Goal: Obtain resource: Obtain resource

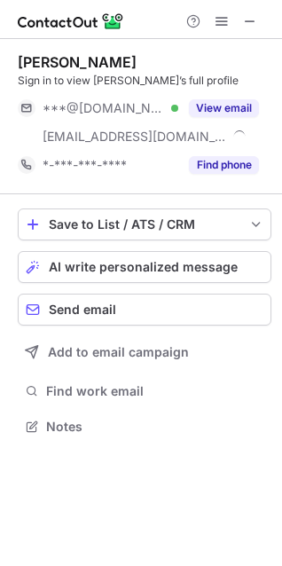
scroll to position [414, 282]
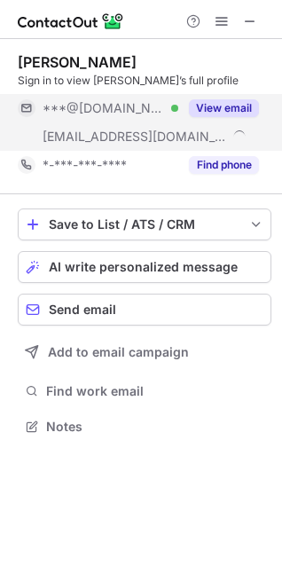
click at [247, 98] on div "View email" at bounding box center [218, 108] width 81 height 28
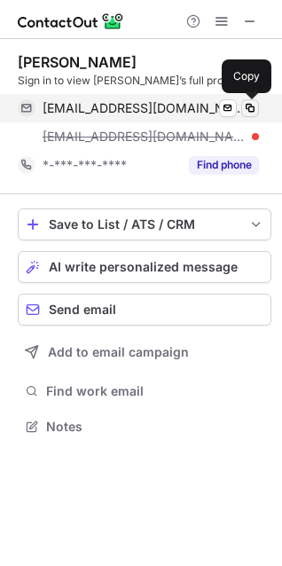
click at [253, 107] on span at bounding box center [250, 108] width 14 height 14
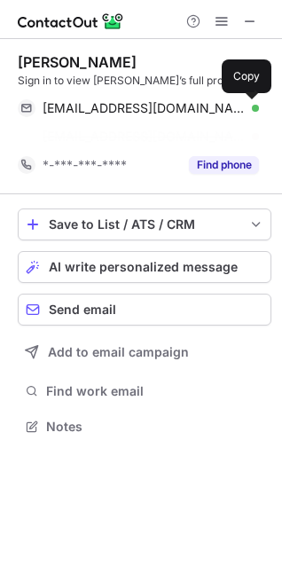
scroll to position [386, 282]
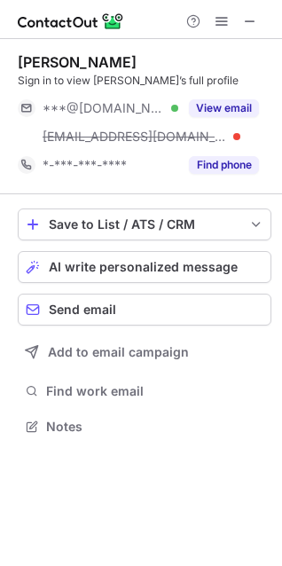
scroll to position [414, 282]
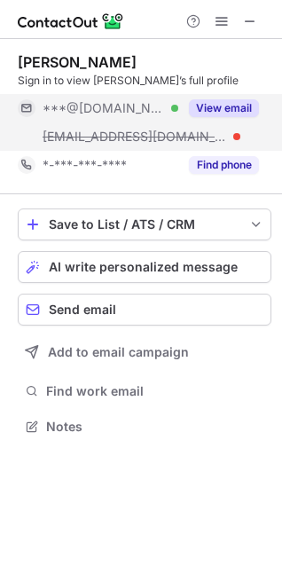
click at [226, 103] on button "View email" at bounding box center [224, 108] width 70 height 18
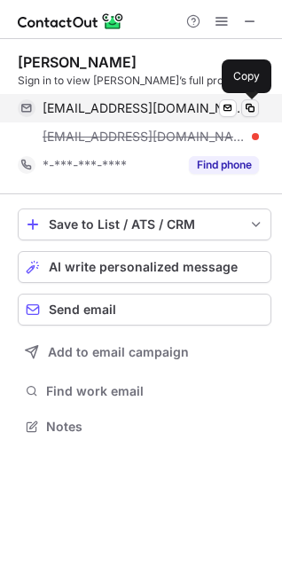
click at [255, 108] on span at bounding box center [250, 108] width 14 height 14
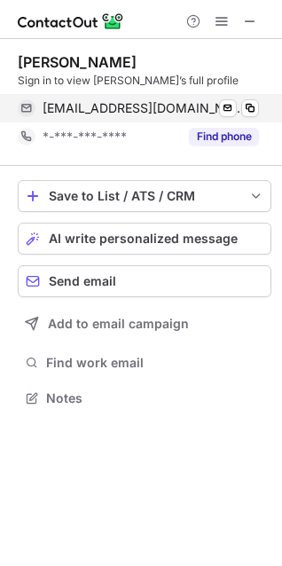
scroll to position [386, 282]
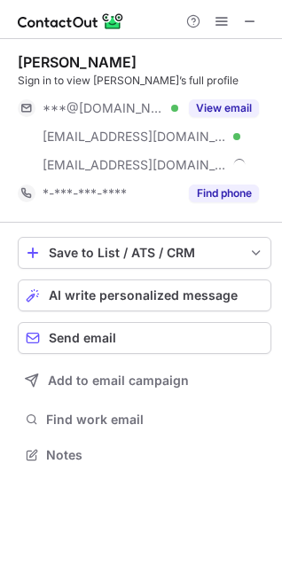
scroll to position [443, 282]
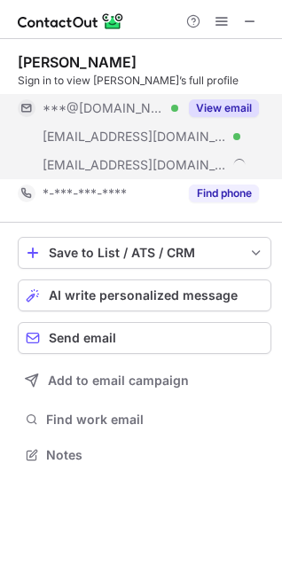
click at [241, 102] on button "View email" at bounding box center [224, 108] width 70 height 18
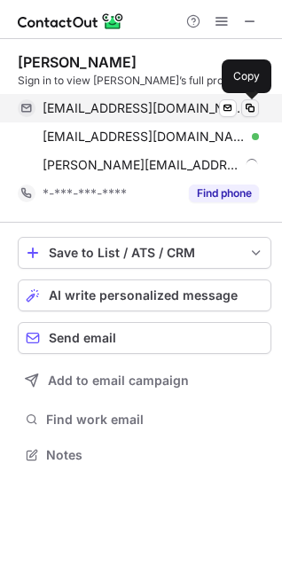
click at [254, 106] on span at bounding box center [250, 108] width 14 height 14
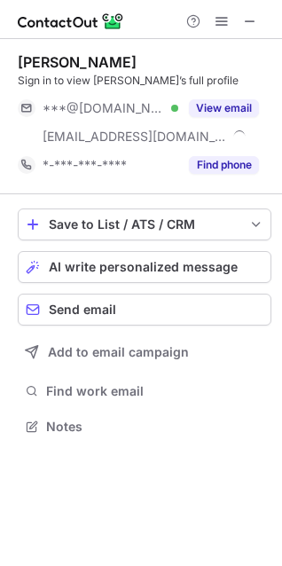
scroll to position [414, 282]
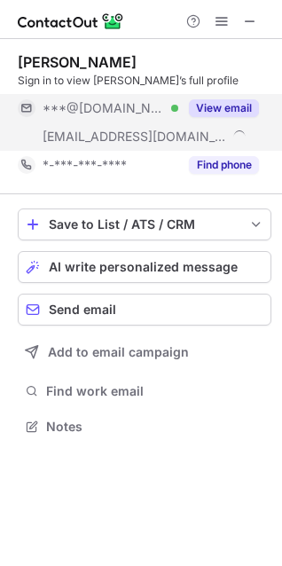
click at [218, 101] on button "View email" at bounding box center [224, 108] width 70 height 18
